Goal: Use online tool/utility: Utilize a website feature to perform a specific function

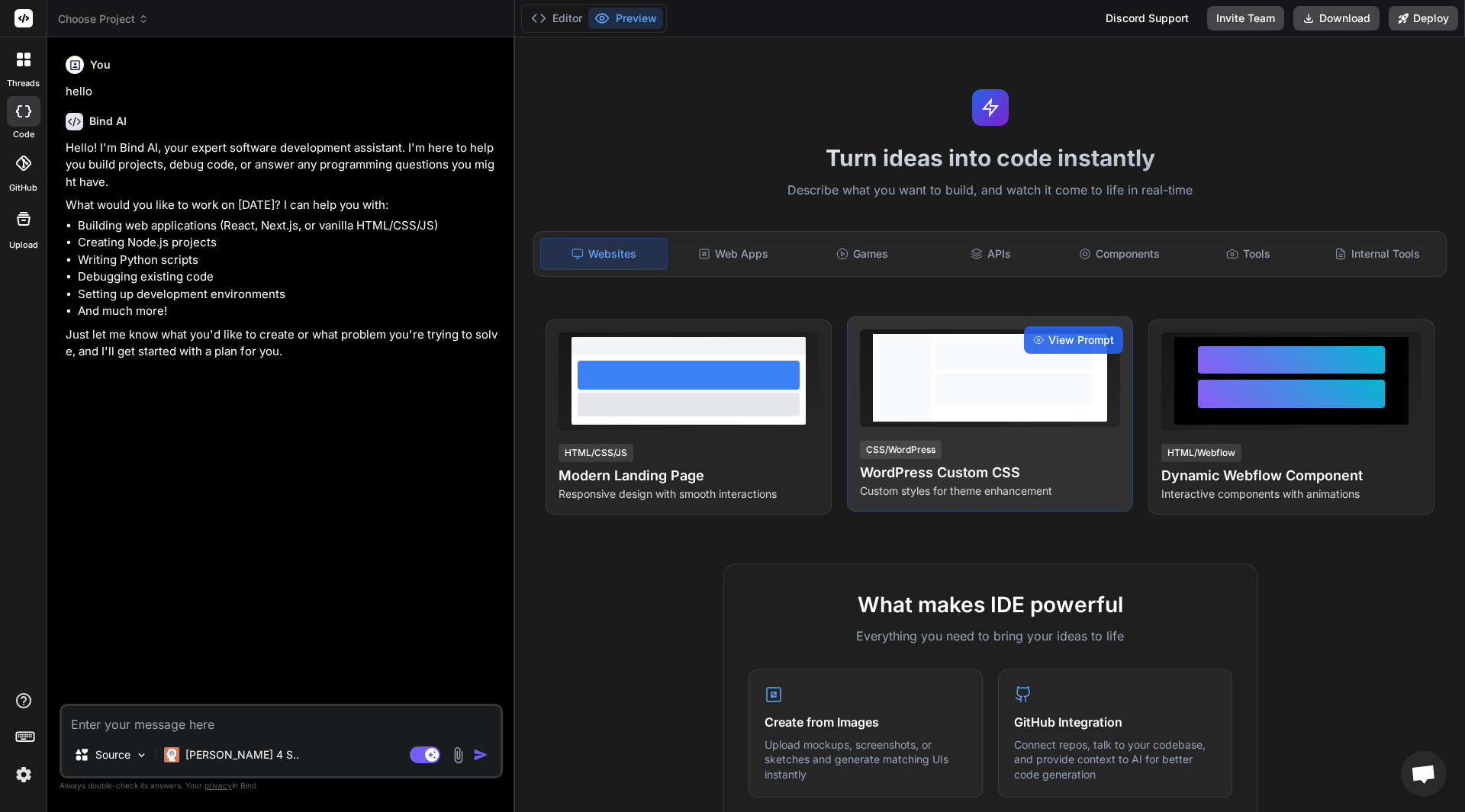
click at [979, 363] on div at bounding box center [1014, 353] width 158 height 32
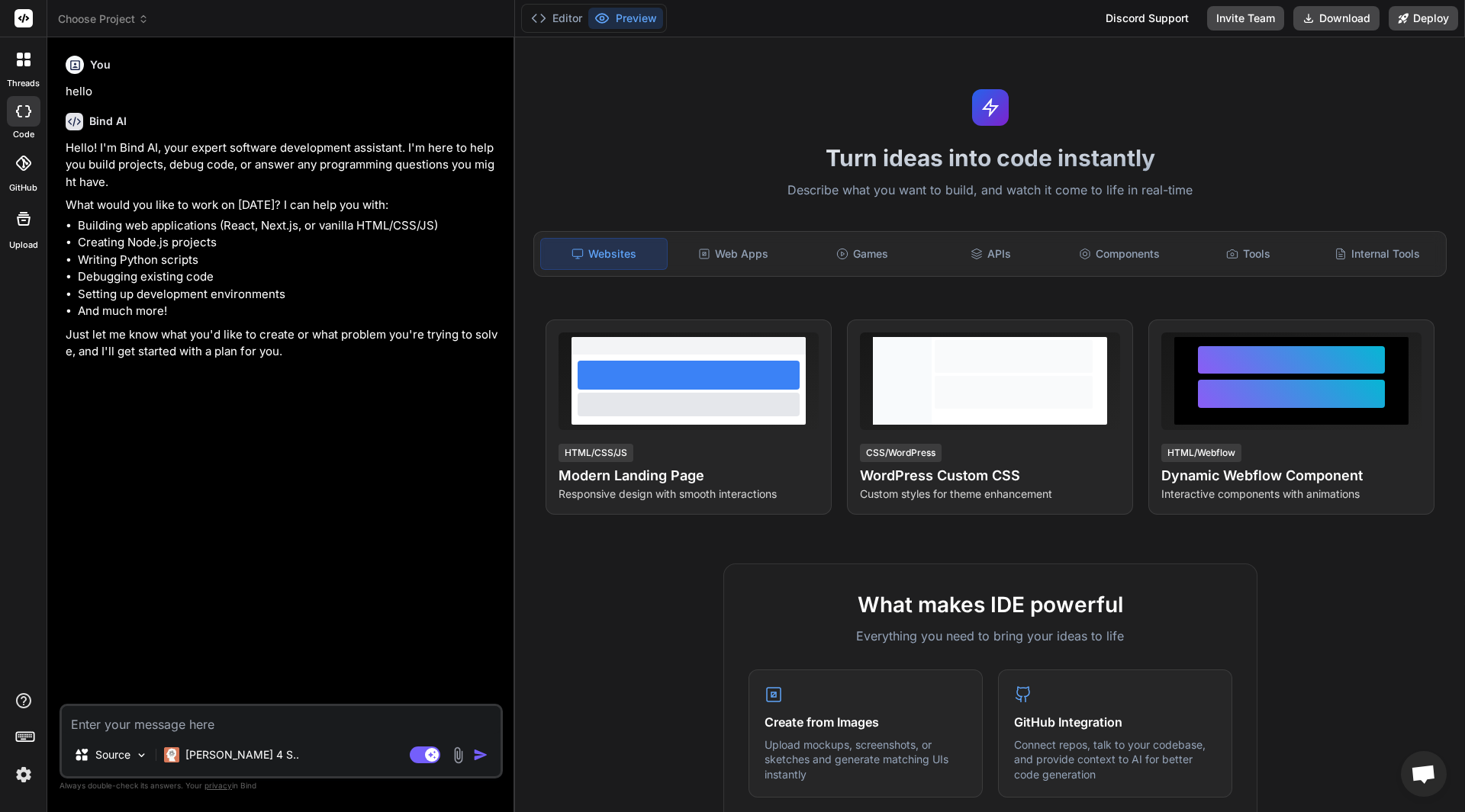
click at [1174, 123] on div "Turn ideas into code instantly Describe what you want to build, and watch it co…" at bounding box center [990, 425] width 950 height 775
drag, startPoint x: 1174, startPoint y: 123, endPoint x: 1184, endPoint y: 123, distance: 10.0
click at [1184, 123] on div "Turn ideas into code instantly Describe what you want to build, and watch it co…" at bounding box center [990, 425] width 950 height 775
click at [549, 22] on button "Editor" at bounding box center [557, 18] width 63 height 21
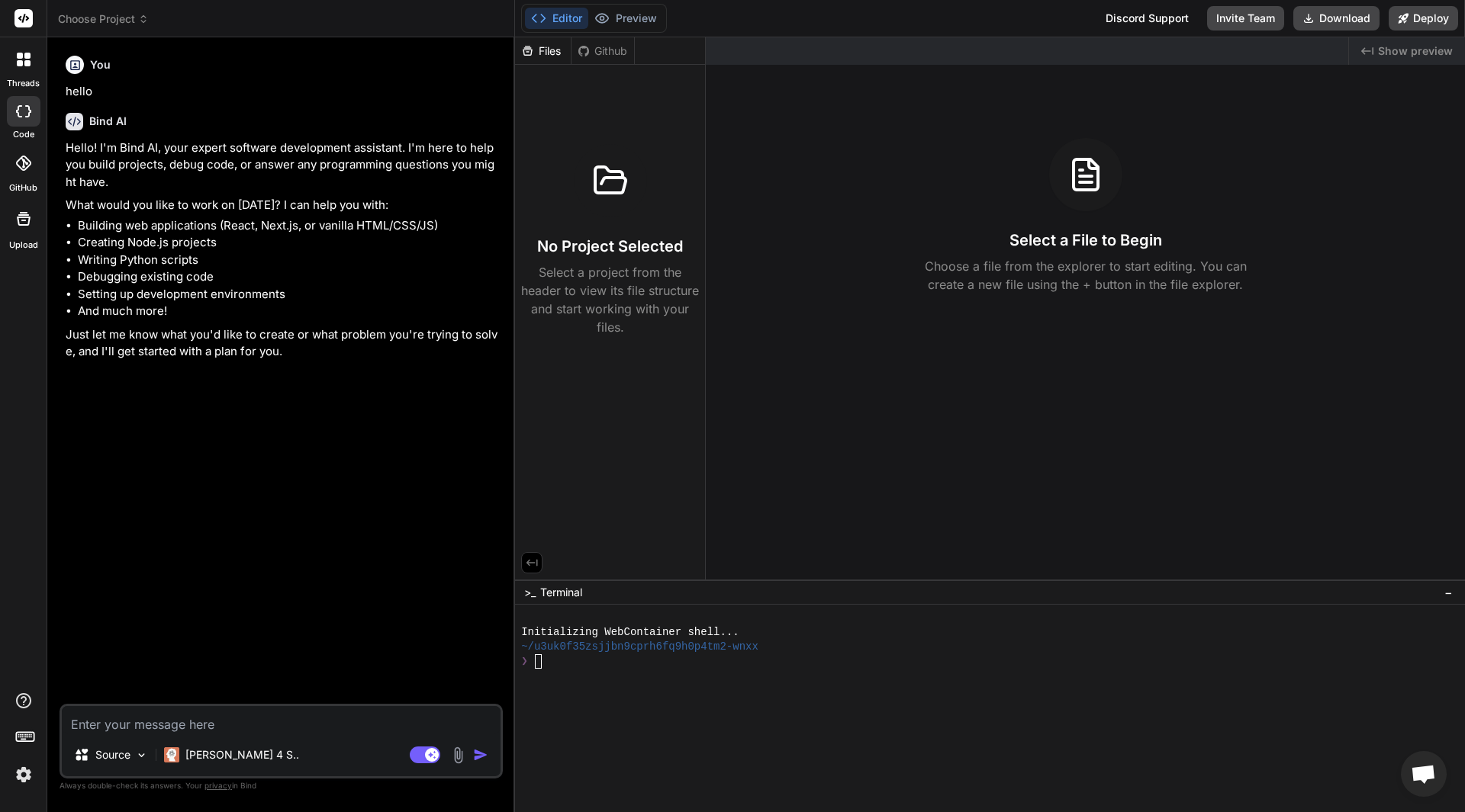
click at [591, 52] on div "Github" at bounding box center [602, 51] width 62 height 15
click at [555, 54] on div "Files" at bounding box center [543, 51] width 55 height 15
click at [592, 278] on p "Select a project from the header to view its file structure and start working w…" at bounding box center [610, 300] width 178 height 74
click at [267, 730] on textarea at bounding box center [281, 719] width 439 height 28
click at [21, 772] on img at bounding box center [24, 775] width 26 height 26
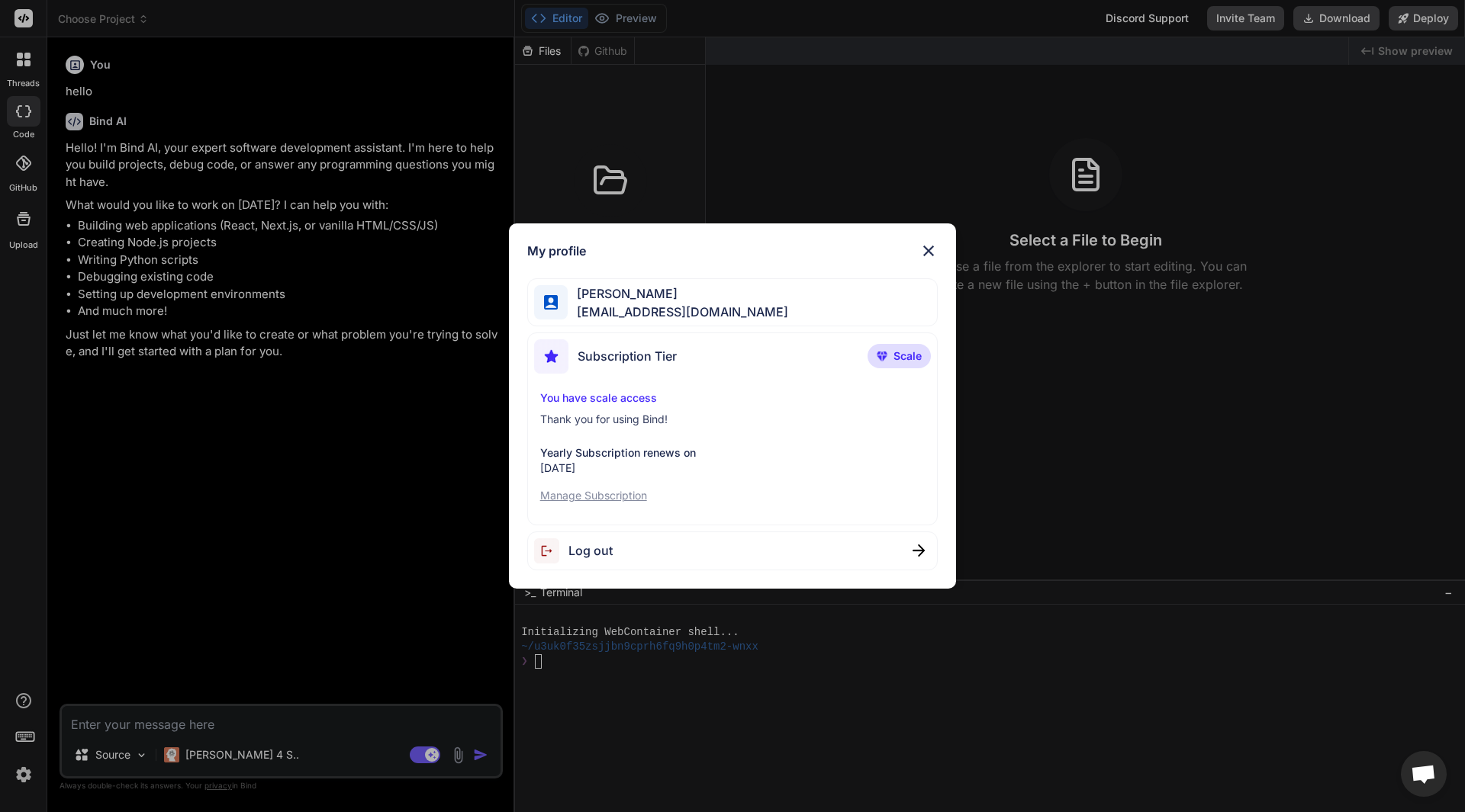
click at [932, 255] on img at bounding box center [928, 251] width 18 height 18
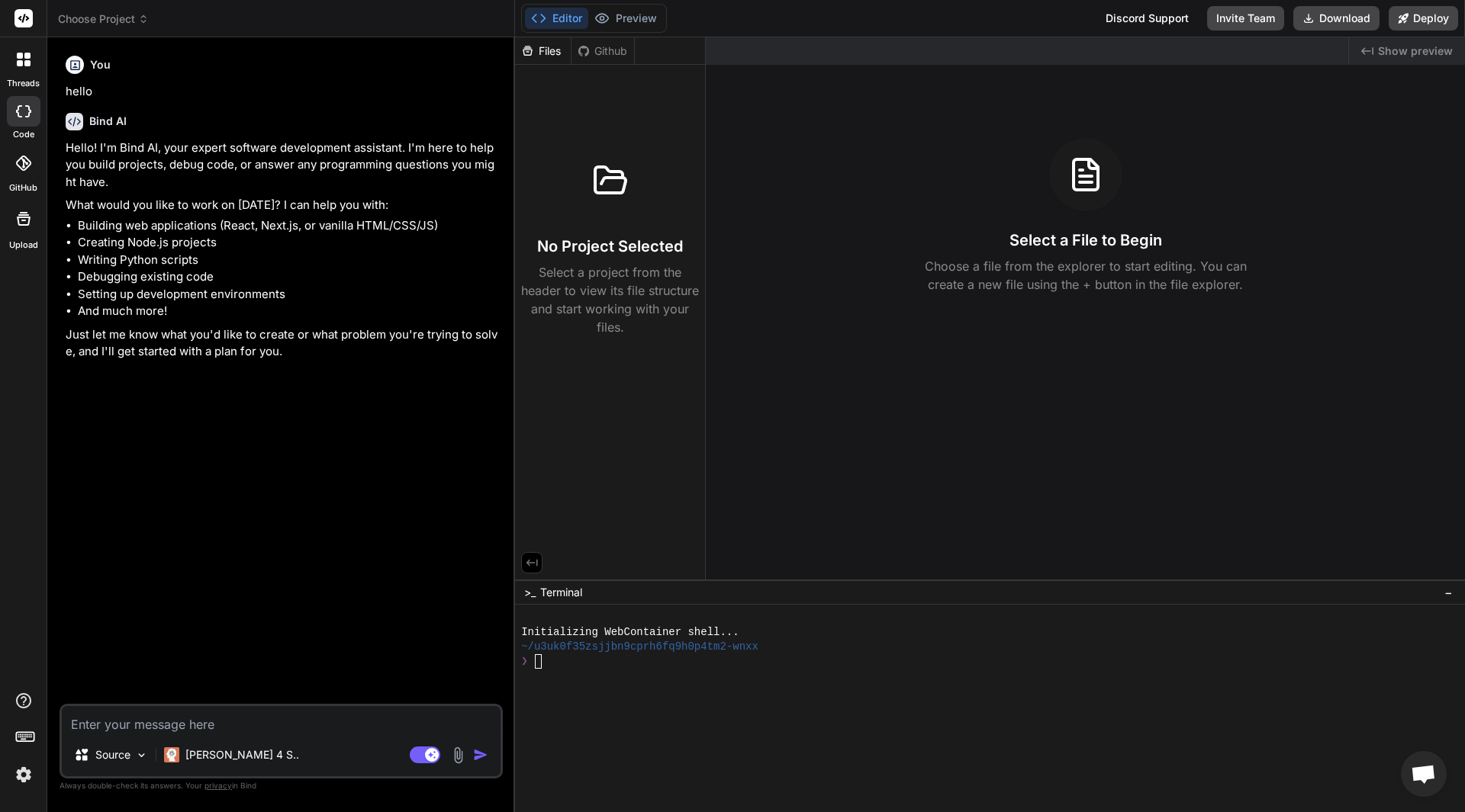
click at [31, 130] on label "code" at bounding box center [23, 134] width 21 height 13
click at [19, 115] on icon at bounding box center [23, 111] width 15 height 12
click at [17, 156] on icon at bounding box center [23, 163] width 15 height 15
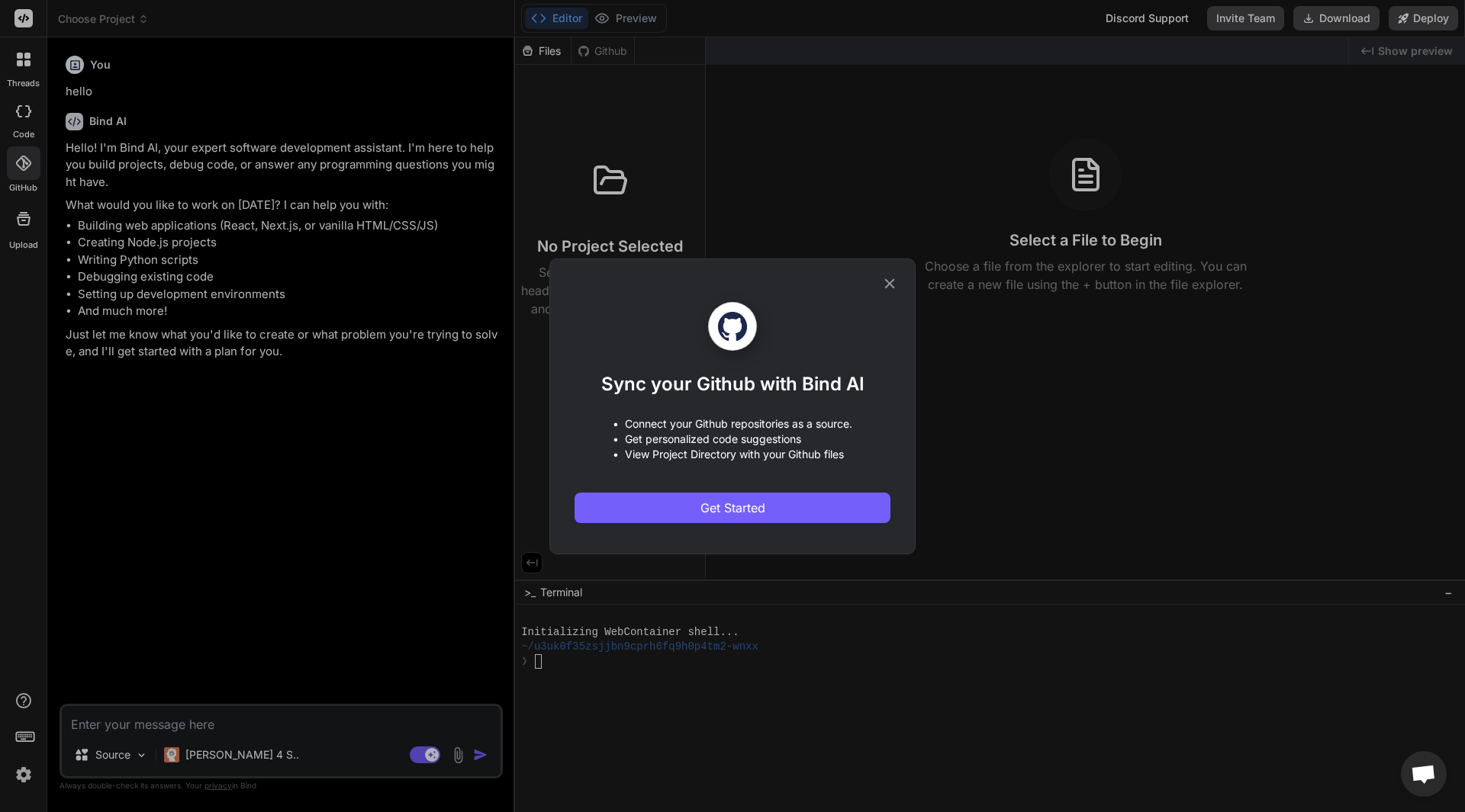
click at [889, 285] on icon at bounding box center [890, 283] width 10 height 10
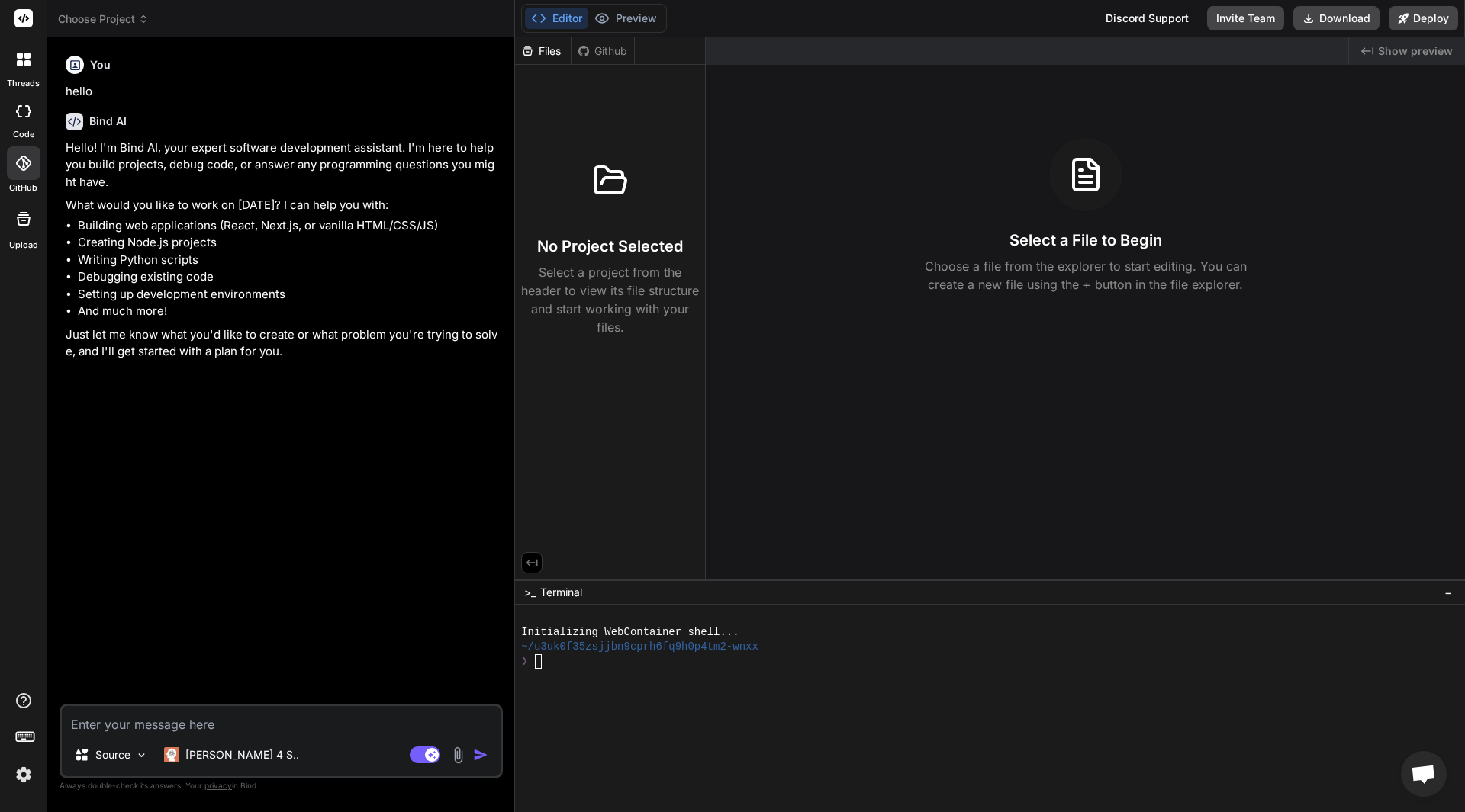
click at [14, 66] on div at bounding box center [24, 59] width 32 height 32
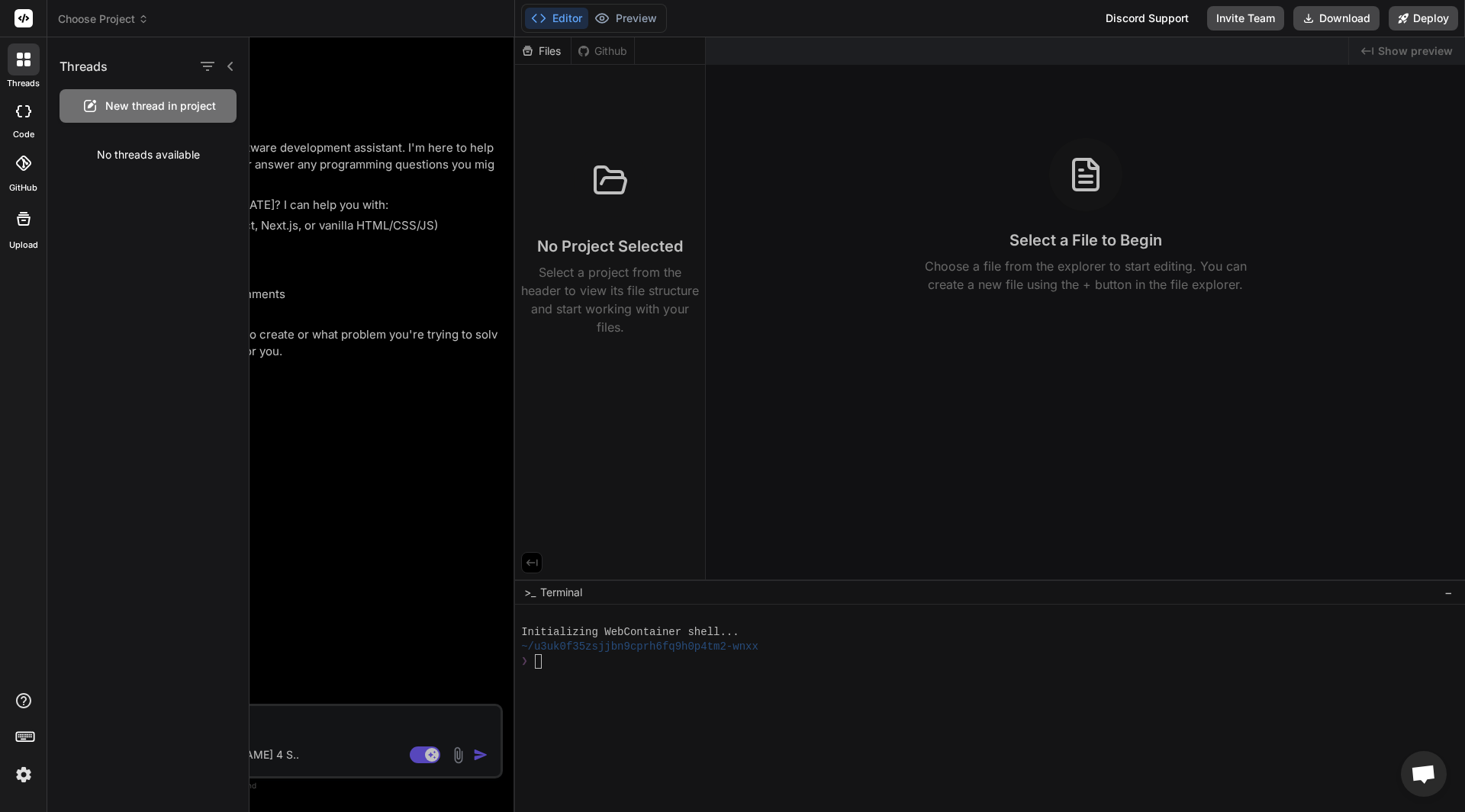
click at [326, 188] on div at bounding box center [857, 425] width 1216 height 775
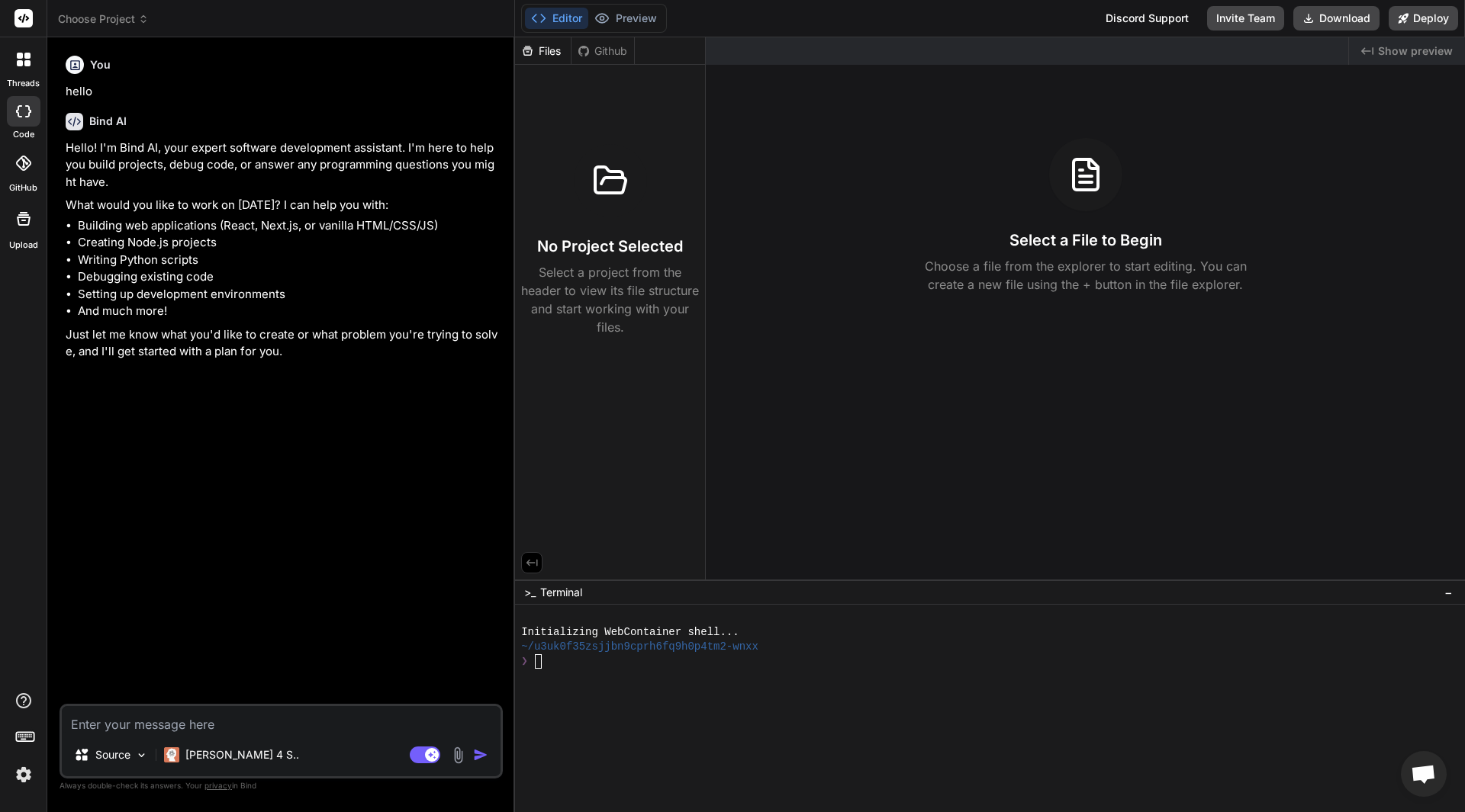
click at [103, 25] on span "Choose Project" at bounding box center [103, 18] width 91 height 15
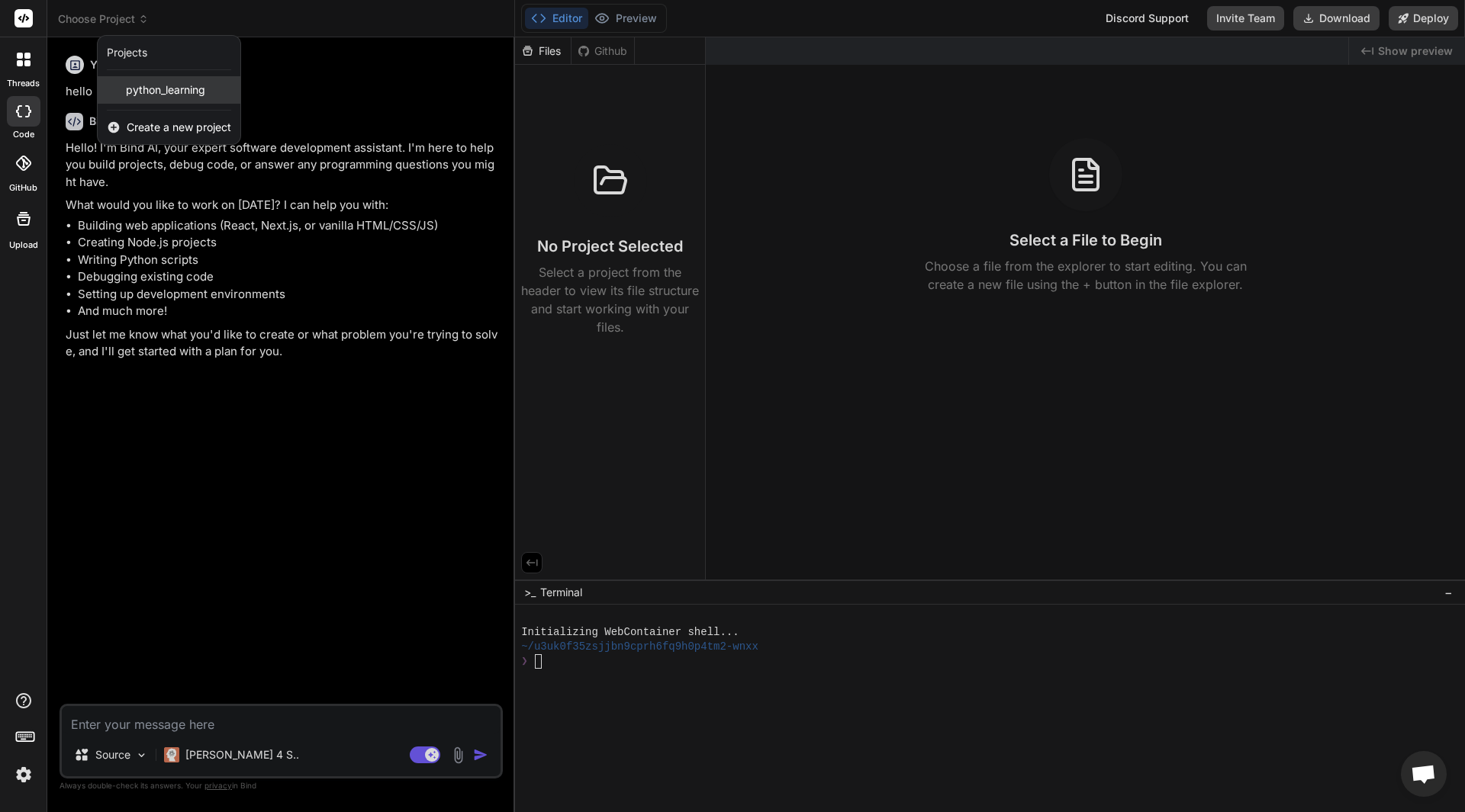
click at [143, 87] on span "python_learning" at bounding box center [165, 89] width 79 height 15
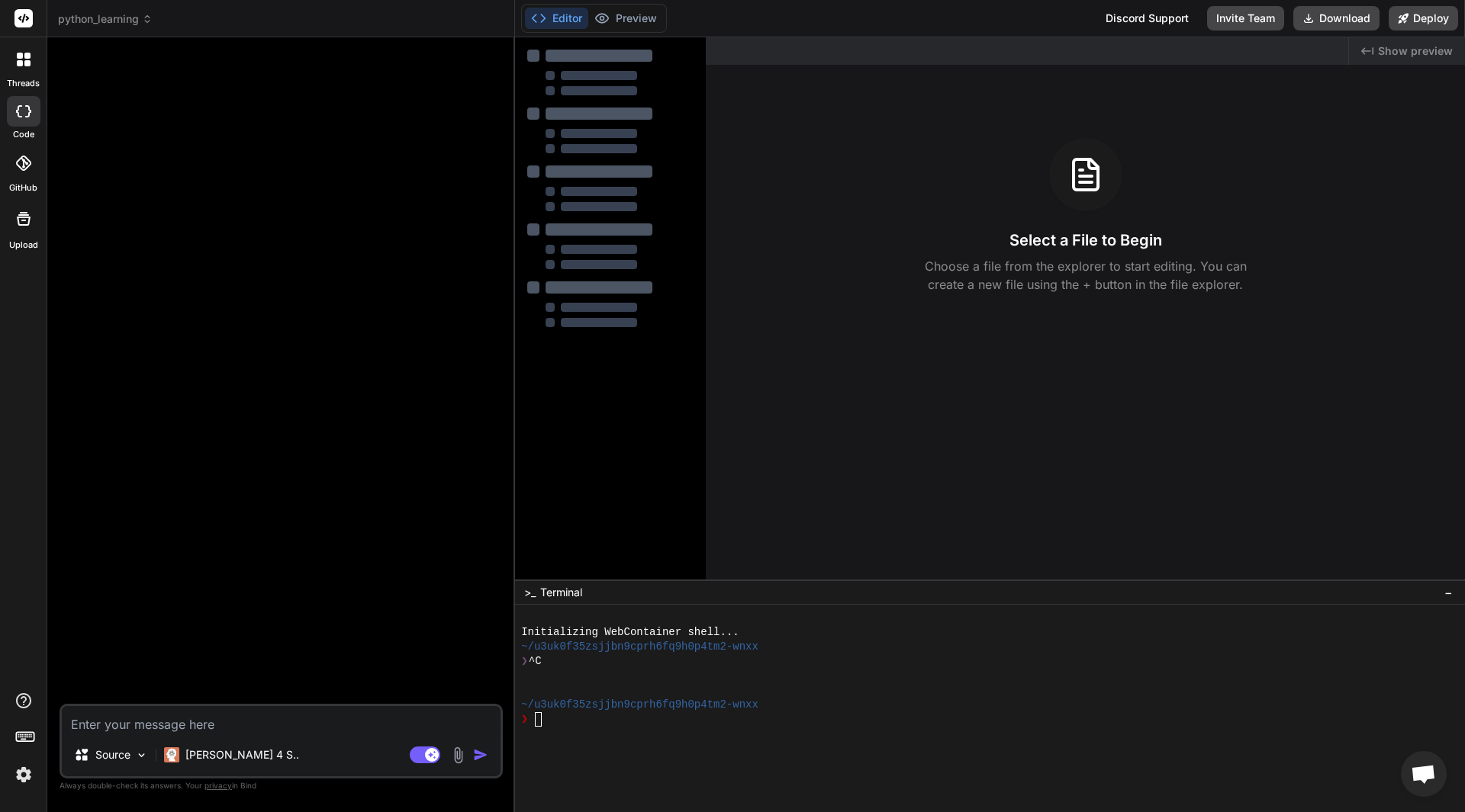
type textarea "x"
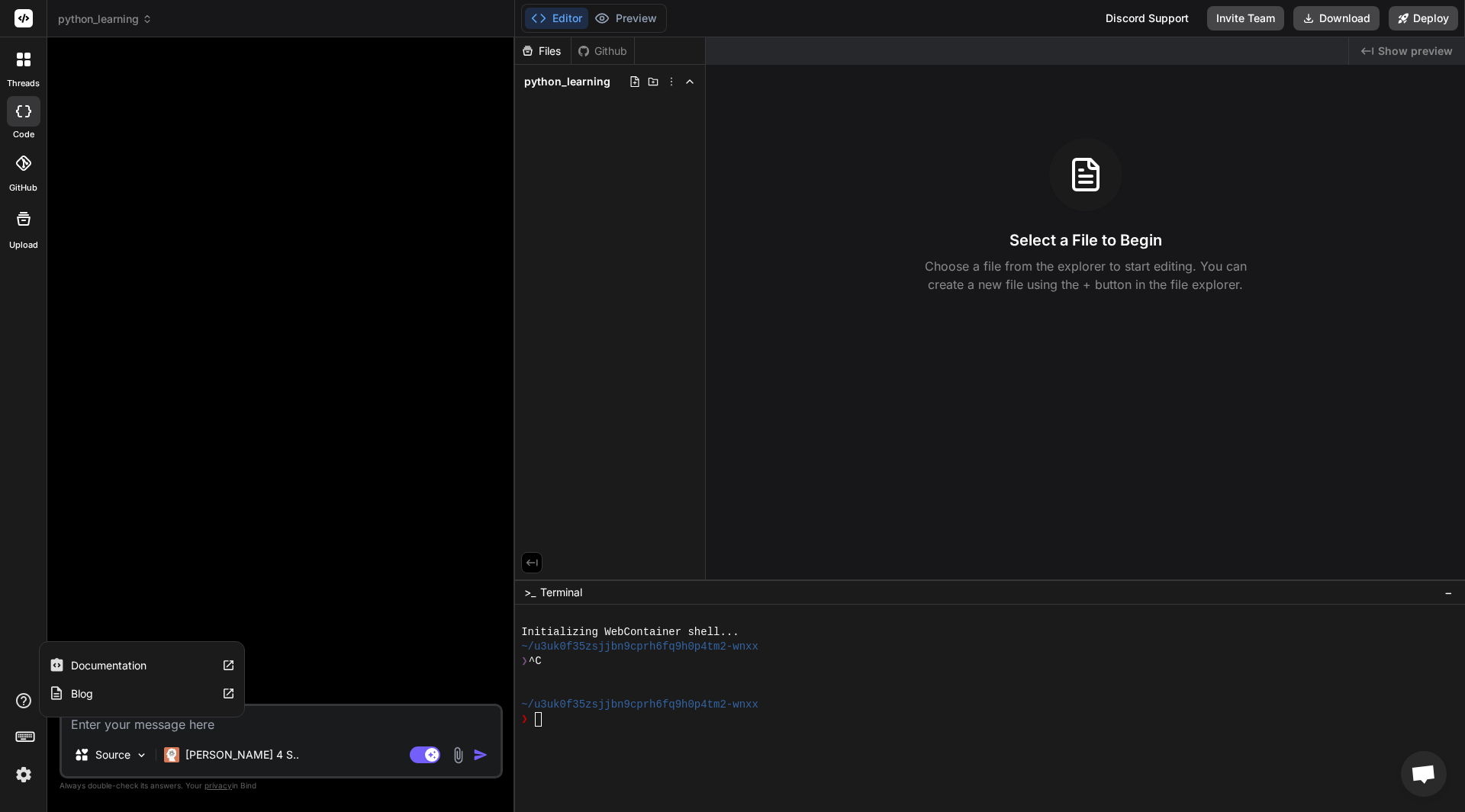
click at [112, 669] on label "Documentation" at bounding box center [108, 665] width 75 height 15
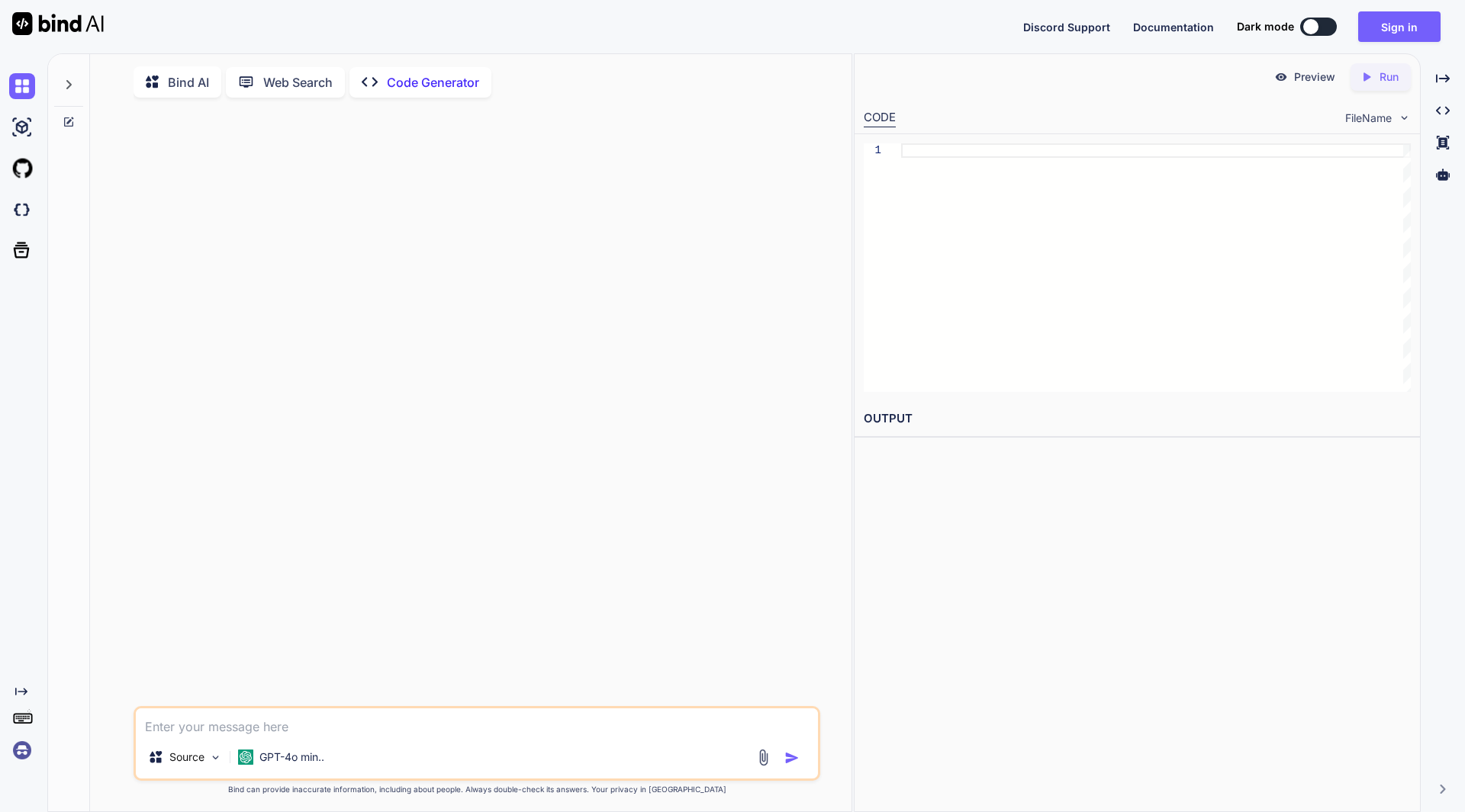
click at [310, 81] on p "Web Search" at bounding box center [298, 82] width 70 height 18
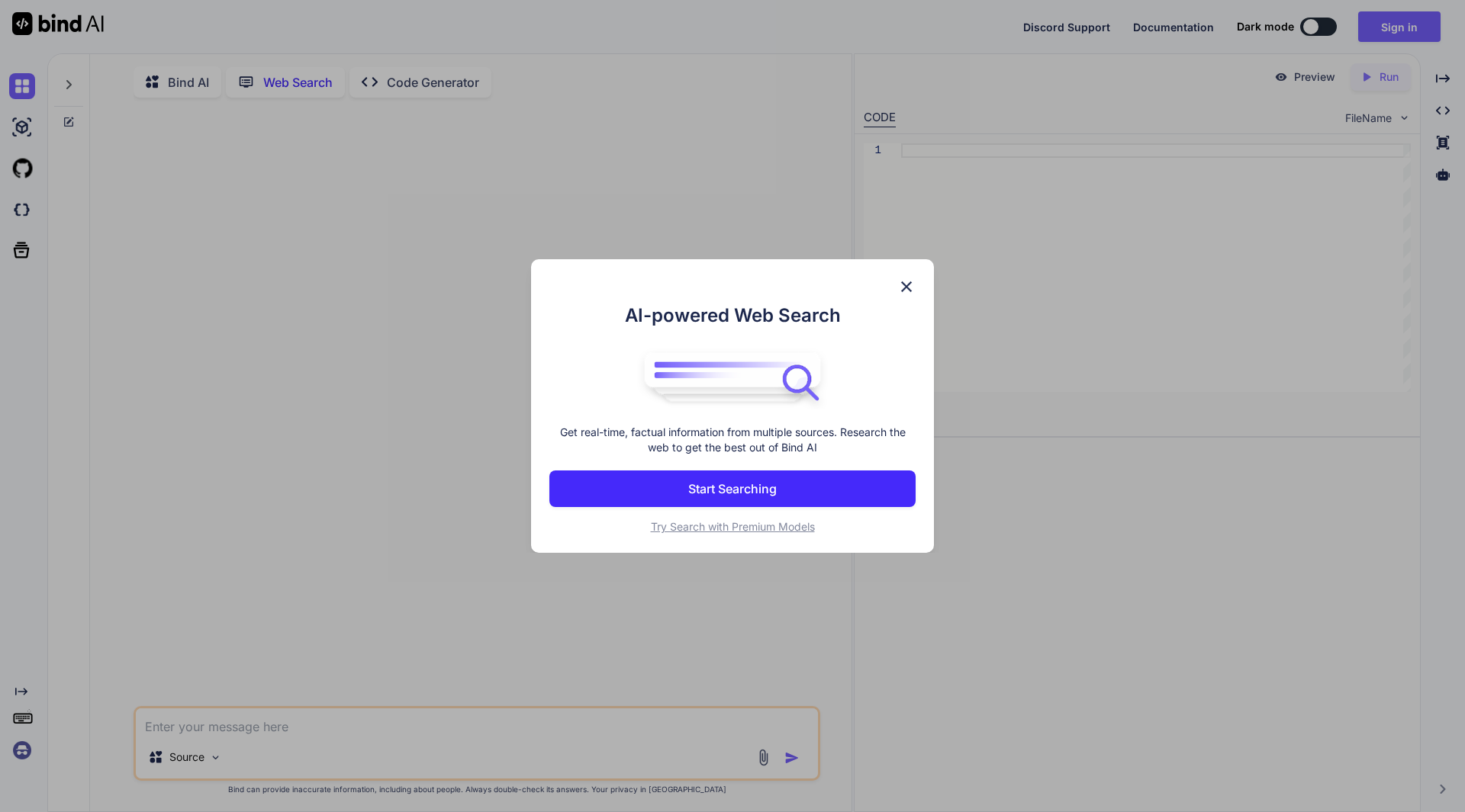
scroll to position [6, 0]
click at [310, 81] on div "AI-powered Web Search Get real-time, factual information from multiple sources.…" at bounding box center [732, 406] width 1465 height 812
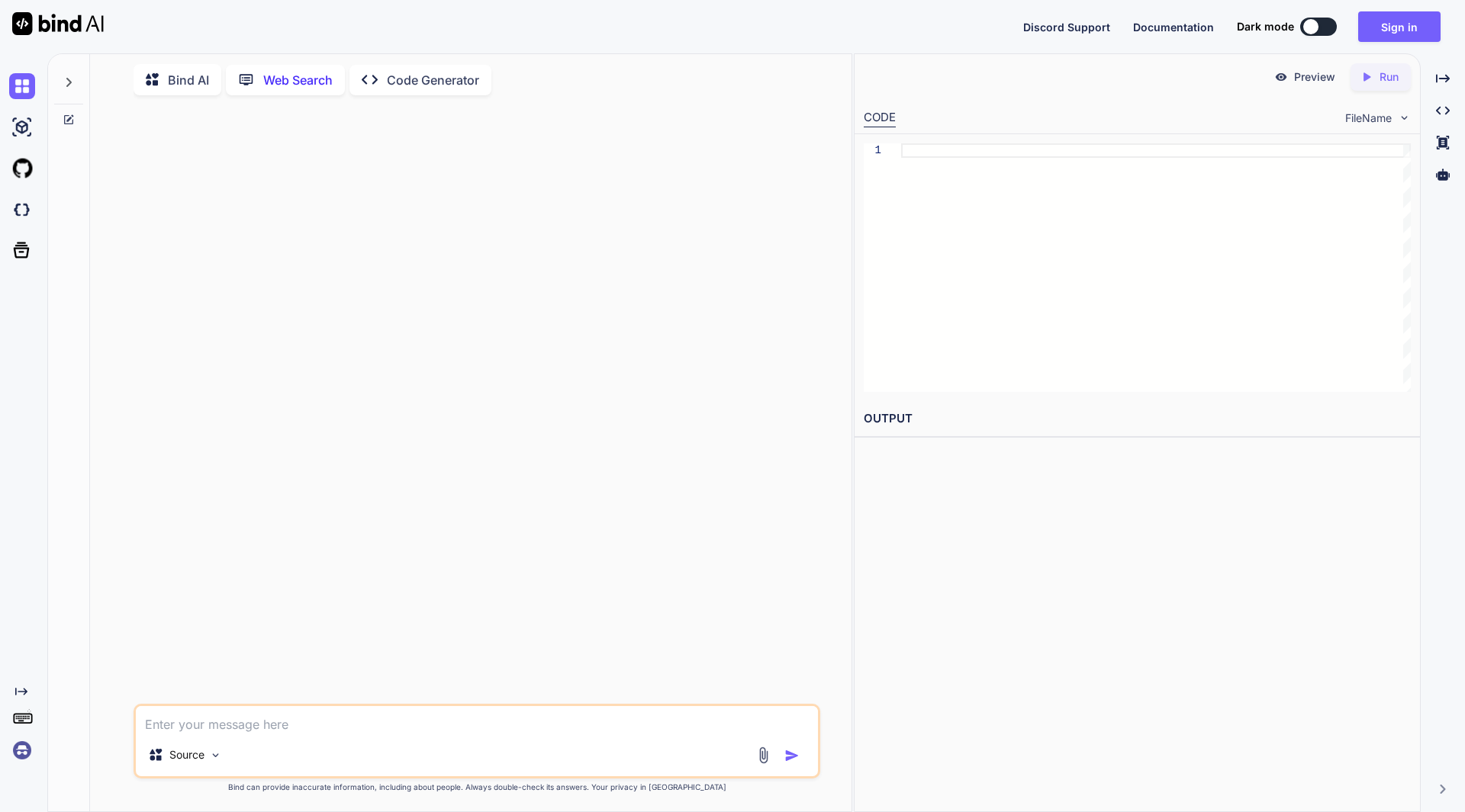
click at [193, 77] on p "Bind AI" at bounding box center [188, 80] width 41 height 18
click at [25, 128] on img at bounding box center [22, 127] width 26 height 26
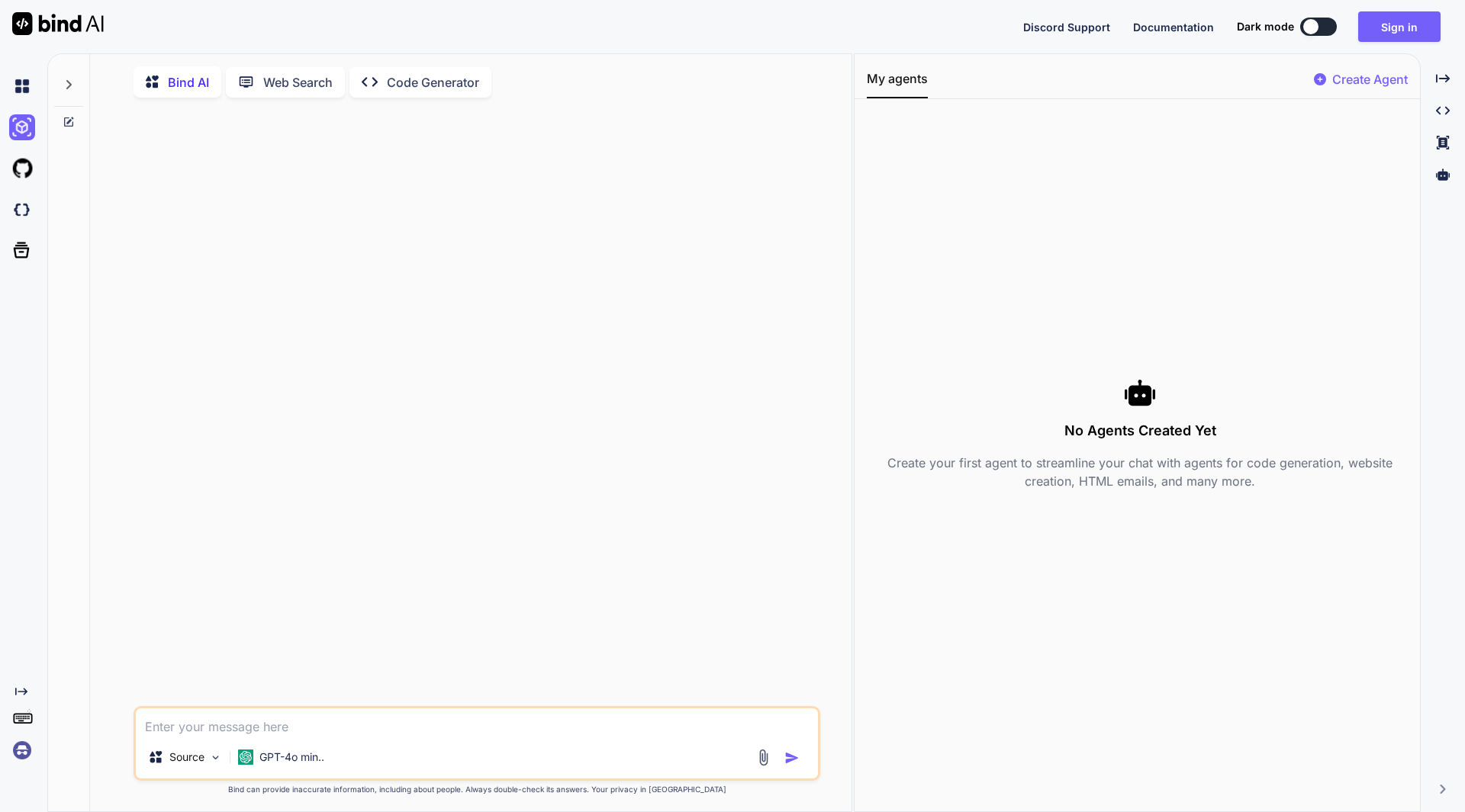
click at [1341, 75] on p "Create Agent" at bounding box center [1369, 79] width 75 height 18
type textarea "x"
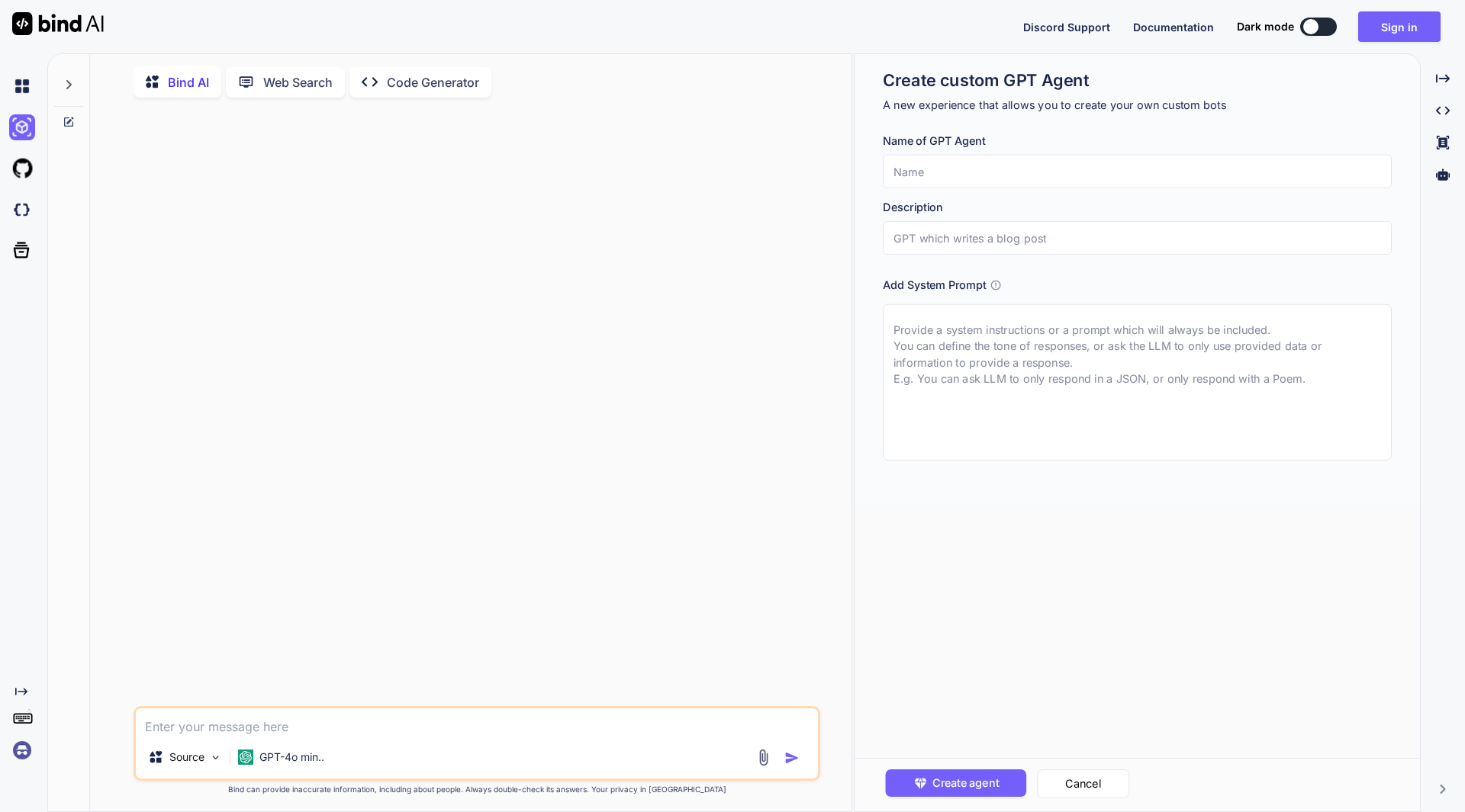
click at [980, 228] on input "text" at bounding box center [1137, 238] width 509 height 33
click at [456, 85] on p "Code Generator" at bounding box center [433, 82] width 93 height 18
